Goal: Information Seeking & Learning: Learn about a topic

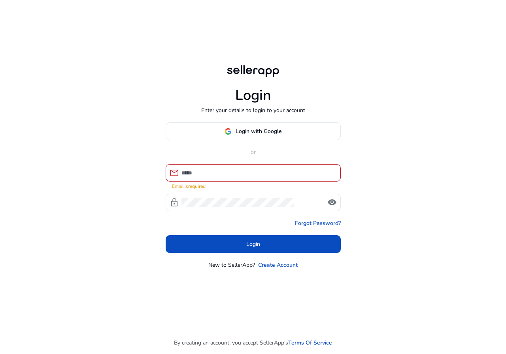
click at [258, 126] on div "Login Enter your details to login to your account Login with Google or mail Ema…" at bounding box center [253, 166] width 188 height 333
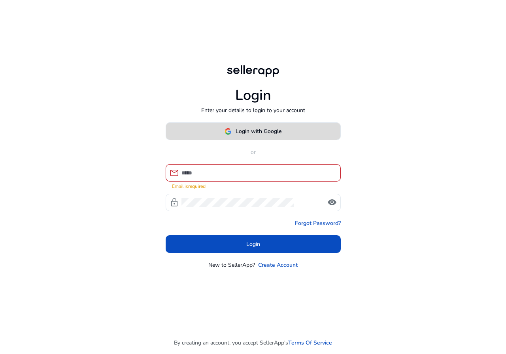
click at [257, 128] on button "Login with Google" at bounding box center [253, 132] width 175 height 18
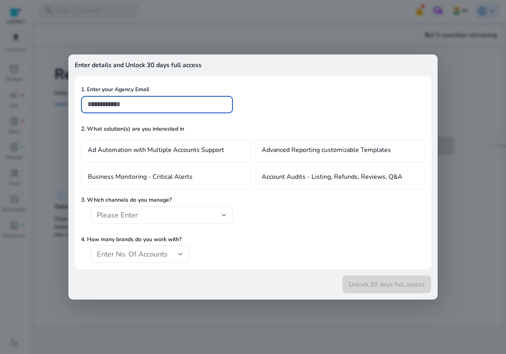
click at [176, 312] on div at bounding box center [253, 177] width 506 height 354
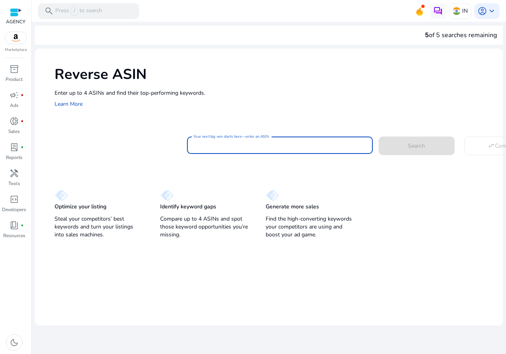
click at [219, 150] on input "Your next big win starts here—enter an ASIN" at bounding box center [279, 145] width 173 height 9
paste input "****"
type input "**********"
click at [379, 137] on button "Search" at bounding box center [417, 146] width 76 height 18
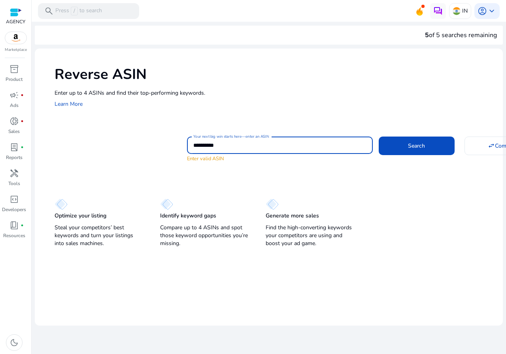
click at [209, 146] on input "**********" at bounding box center [279, 145] width 173 height 9
click at [17, 23] on p "AGENCY" at bounding box center [15, 21] width 19 height 7
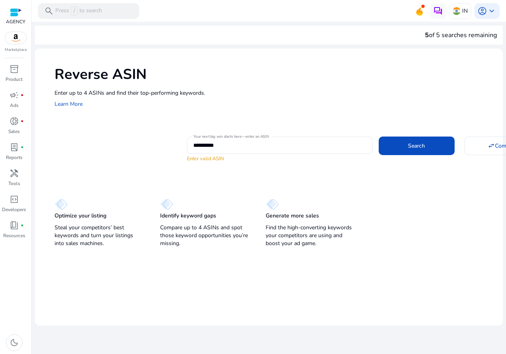
click at [15, 45] on div "AGENCY Marketplace" at bounding box center [15, 26] width 31 height 53
click at [15, 73] on span "inventory_2" at bounding box center [13, 68] width 9 height 9
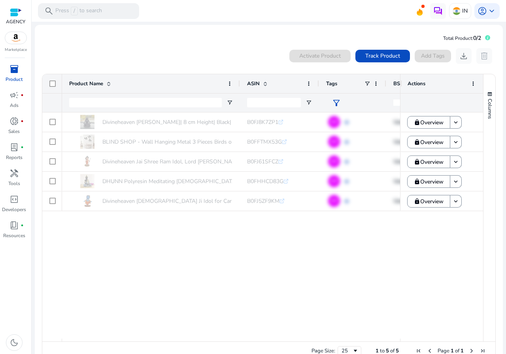
click at [24, 10] on div at bounding box center [15, 12] width 19 height 12
click at [15, 16] on div at bounding box center [16, 12] width 12 height 9
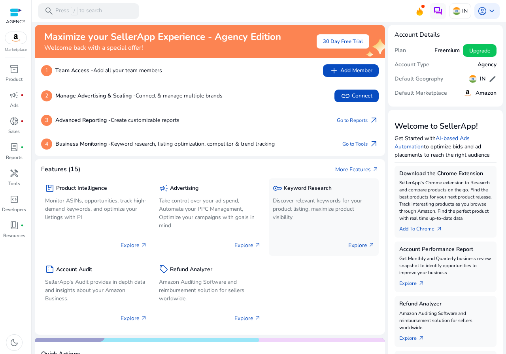
click at [330, 236] on div "Explore arrow_outward" at bounding box center [324, 242] width 102 height 20
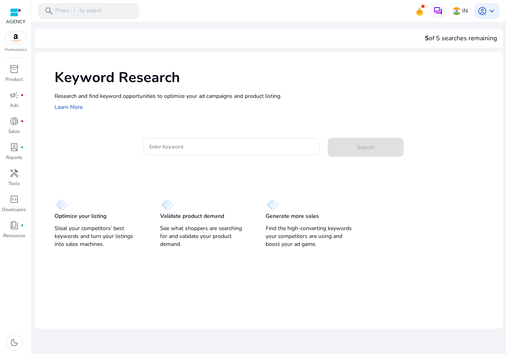
click at [186, 121] on div "Keyword Research Research and find keyword opportunities to optimize your [PERS…" at bounding box center [269, 90] width 468 height 76
click at [186, 152] on div at bounding box center [231, 146] width 164 height 17
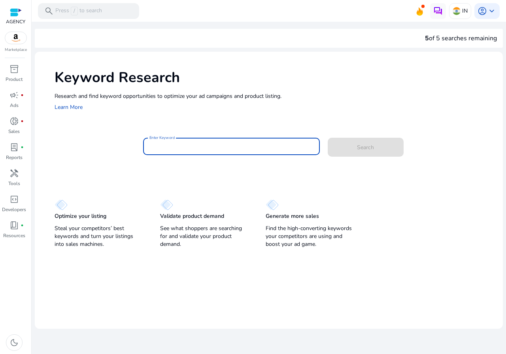
click at [182, 149] on input "Enter Keyword" at bounding box center [231, 146] width 164 height 9
type input "**********"
click at [328, 138] on button "Search" at bounding box center [366, 147] width 76 height 19
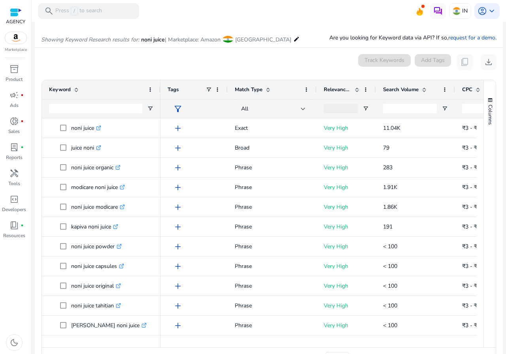
scroll to position [94, 0]
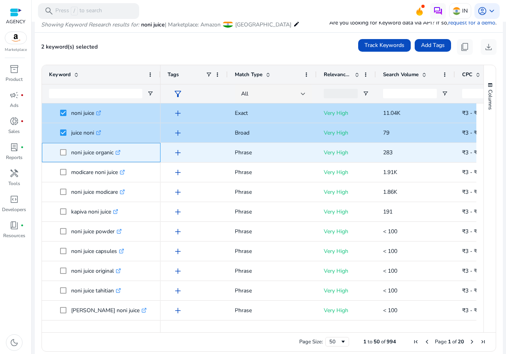
click at [66, 151] on span at bounding box center [65, 153] width 11 height 16
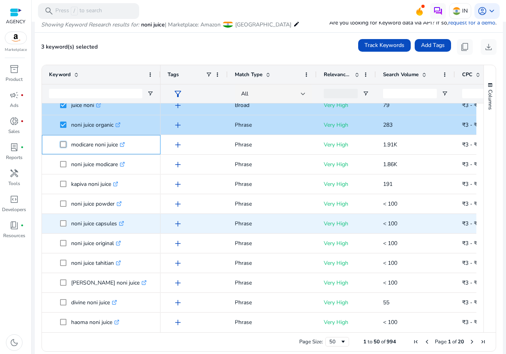
scroll to position [40, 0]
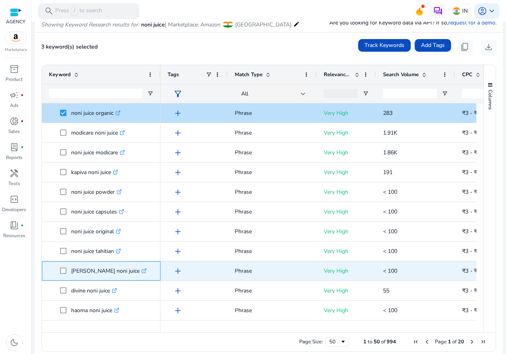
click at [66, 276] on span at bounding box center [65, 271] width 11 height 16
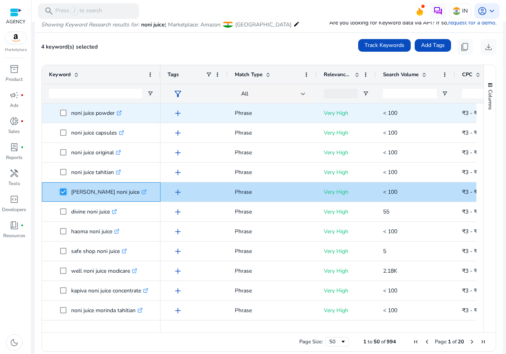
scroll to position [0, 0]
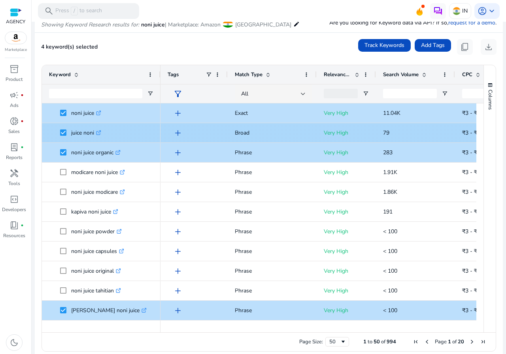
click at [60, 131] on span "juice noni .st0{fill:#2c8af8}" at bounding box center [101, 133] width 104 height 16
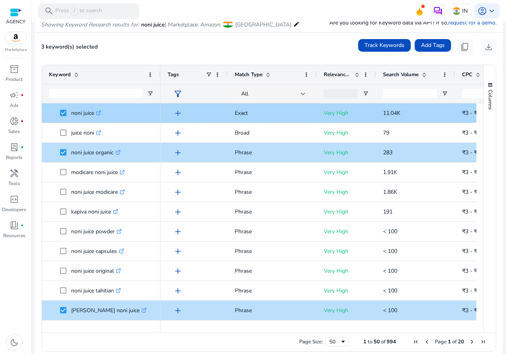
click at [62, 109] on span at bounding box center [65, 113] width 11 height 16
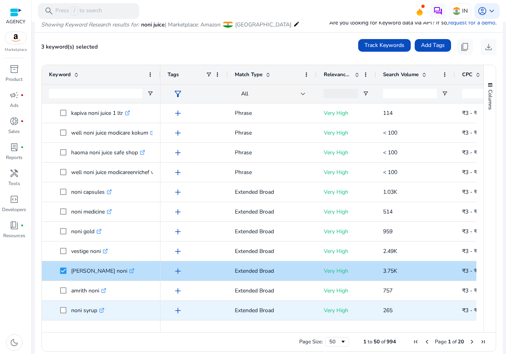
click at [61, 315] on span at bounding box center [65, 311] width 11 height 16
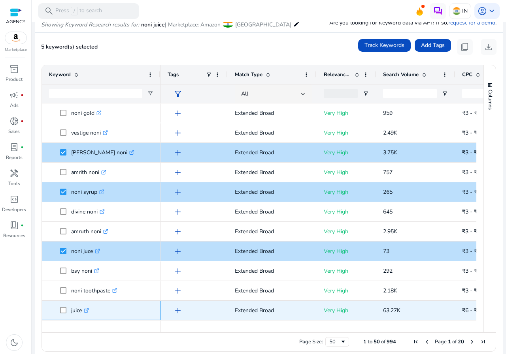
click at [60, 311] on span "juice .st0{fill:#2c8af8}" at bounding box center [101, 311] width 104 height 16
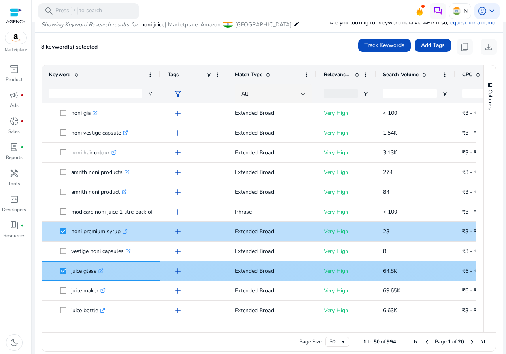
click at [64, 267] on span at bounding box center [65, 271] width 11 height 16
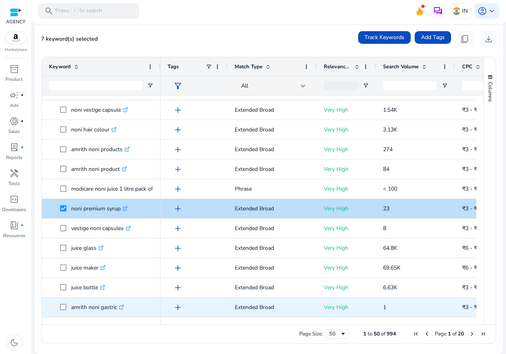
click at [124, 309] on icon ".st0{fill:#2c8af8}" at bounding box center [121, 307] width 5 height 5
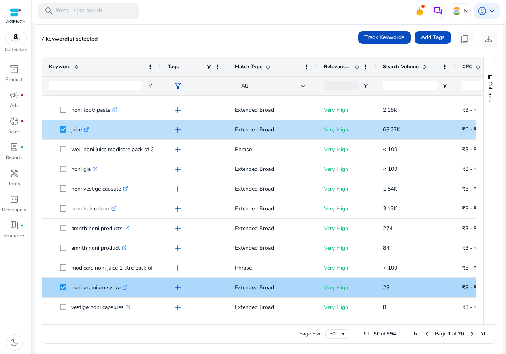
click at [123, 289] on link ".st0{fill:#2c8af8}" at bounding box center [124, 288] width 7 height 8
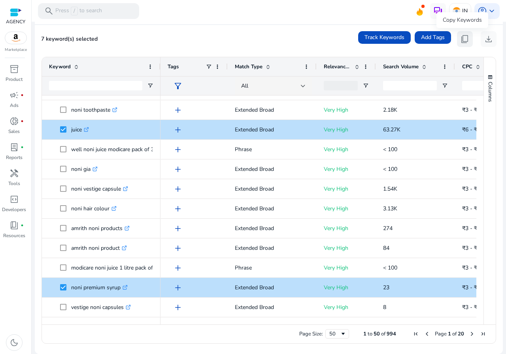
click at [463, 42] on span "content_copy" at bounding box center [464, 38] width 9 height 9
